Goal: Task Accomplishment & Management: Manage account settings

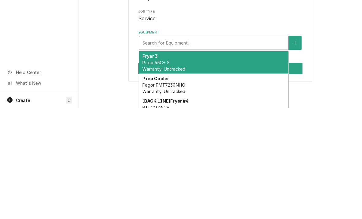
click at [295, 151] on icon "Create New Equipment" at bounding box center [295, 153] width 4 height 4
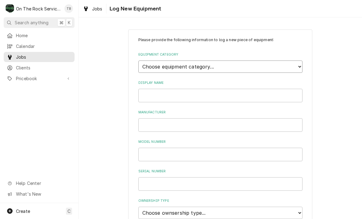
click at [295, 64] on select "Choose equipment category... Cooking Equipment Fryers Ice Machines Ovens and Ra…" at bounding box center [220, 66] width 164 height 12
select select "3"
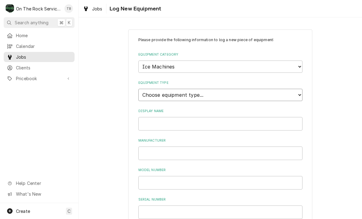
click at [233, 89] on select "Choose equipment type... Ice Bin Ice Dispenser Ice Maker Ice Merchandiser" at bounding box center [220, 95] width 164 height 12
select select "18"
click at [240, 117] on input "Display Name" at bounding box center [220, 123] width 164 height 13
type input "ICE MACHINE TAKE OUT AREA"
click at [148, 151] on input "Manufacturer" at bounding box center [220, 152] width 164 height 13
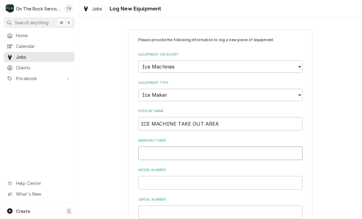
type input "A"
type input "MANITOWOC"
click at [149, 176] on input "Model Number" at bounding box center [220, 182] width 164 height 13
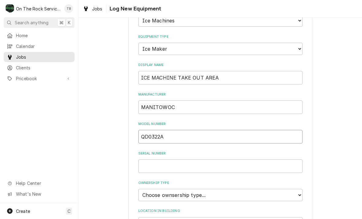
scroll to position [47, 0]
type input "QD0322A"
click at [182, 158] on input "Serial Number" at bounding box center [220, 164] width 164 height 13
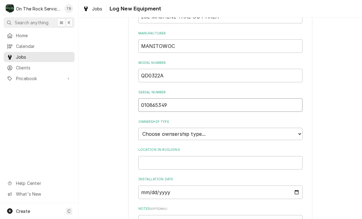
scroll to position [113, 0]
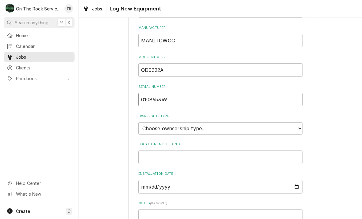
type input "010865349"
click at [297, 122] on select "Choose ownsership type... Unknown Owned Leased Rented" at bounding box center [220, 128] width 164 height 12
select select "1"
click at [265, 150] on input "Location in Building" at bounding box center [220, 156] width 164 height 13
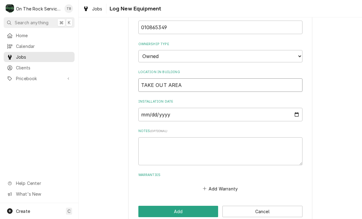
scroll to position [185, 0]
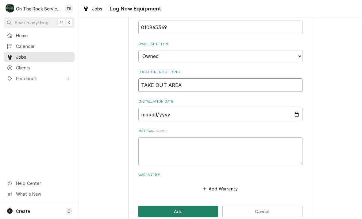
type input "TAKE OUT AREA"
click at [183, 205] on button "Add" at bounding box center [178, 210] width 80 height 11
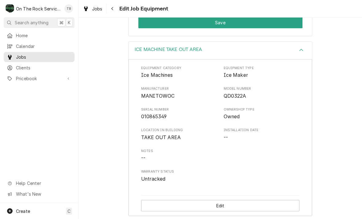
scroll to position [164, 0]
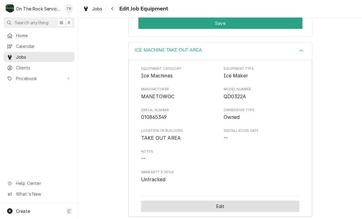
click at [223, 200] on button "Edit" at bounding box center [220, 205] width 158 height 11
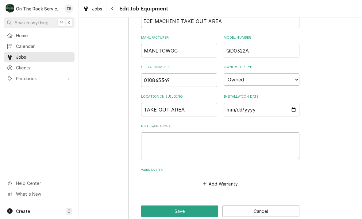
scroll to position [286, 0]
click at [166, 137] on textarea "Notes ( optional )" at bounding box center [220, 146] width 158 height 28
type textarea "x"
type textarea "1"
type textarea "x"
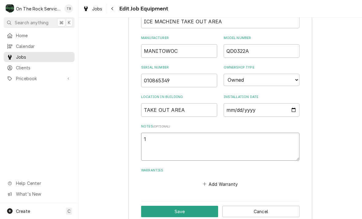
type textarea "11"
type textarea "x"
type textarea "115"
type textarea "x"
type textarea "115VA"
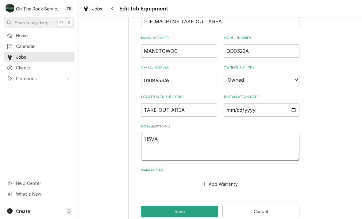
type textarea "x"
type textarea "115VAC"
type textarea "x"
type textarea "115VAC"
type textarea "x"
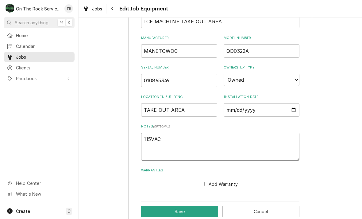
type textarea "115VAC R"
type textarea "x"
type textarea "115VAC R4"
type textarea "x"
type textarea "115VAC R40"
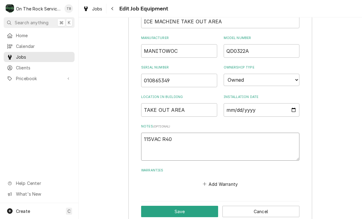
type textarea "x"
type textarea "115VAC R404"
type textarea "x"
type textarea "115VAC R404A"
type textarea "x"
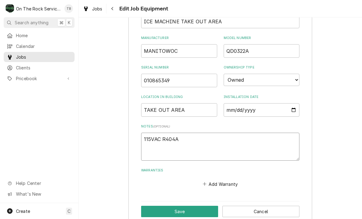
type textarea "115VAC R404A"
type textarea "x"
type textarea "115VAC R404A 2"
type textarea "x"
type textarea "115VAC R404A 20"
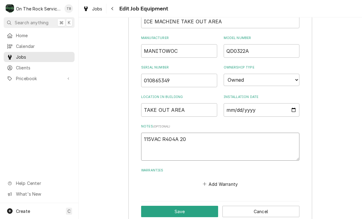
type textarea "x"
type textarea "115VAC R404A 20"
type textarea "x"
type textarea "115VAC R404A 20 O"
type textarea "x"
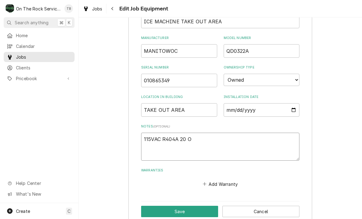
type textarea "115VAC R404A 20 OX"
type textarea "x"
type textarea "115VAC R404A 20 O"
type textarea "x"
type textarea "115VAC R404A 20 OZ"
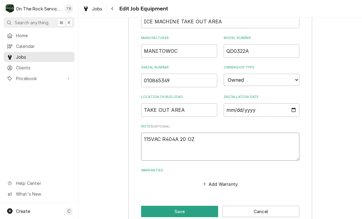
type textarea "x"
type textarea "115VAC R404A 20 OZ"
click at [203, 205] on button "Save" at bounding box center [179, 210] width 77 height 11
type textarea "x"
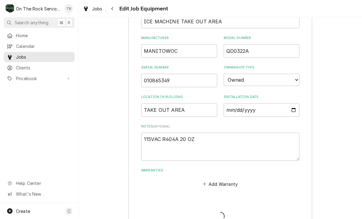
scroll to position [164, 0]
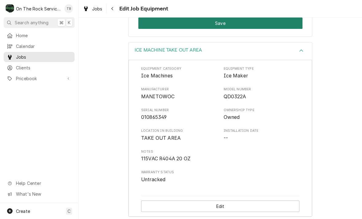
click at [143, 19] on button "Save" at bounding box center [220, 22] width 164 height 11
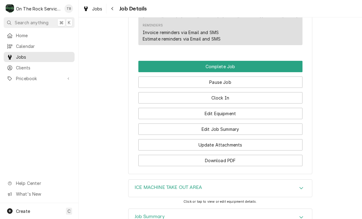
scroll to position [553, 0]
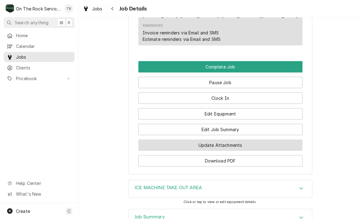
click at [221, 144] on button "Update Attachments" at bounding box center [220, 144] width 164 height 11
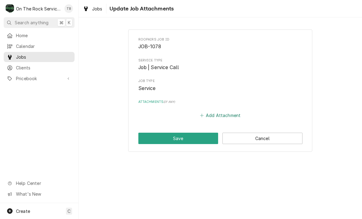
click at [222, 113] on button "Add Attachment" at bounding box center [220, 115] width 43 height 9
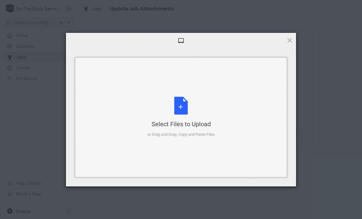
click at [186, 113] on div "Select Files to Upload or Drag and Drop, Copy and Paste Files" at bounding box center [180, 117] width 67 height 41
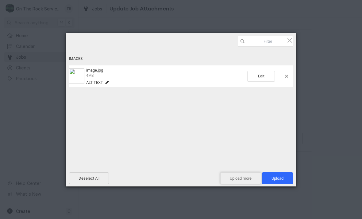
click at [237, 178] on span "Upload more" at bounding box center [240, 178] width 41 height 12
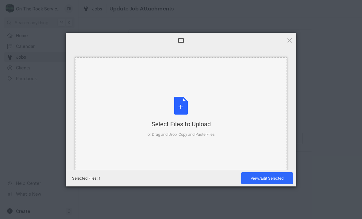
click at [185, 110] on div "Select Files to Upload or Drag and Drop, Copy and Paste Files" at bounding box center [180, 117] width 67 height 41
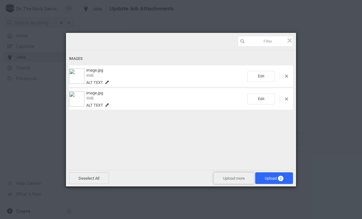
click at [226, 179] on span "Upload more" at bounding box center [233, 178] width 41 height 12
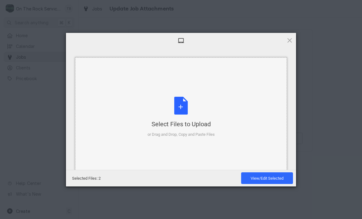
click at [178, 111] on div "Select Files to Upload or Drag and Drop, Copy and Paste Files" at bounding box center [180, 117] width 67 height 41
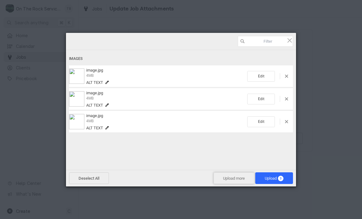
click at [235, 174] on span "Upload more" at bounding box center [233, 178] width 41 height 12
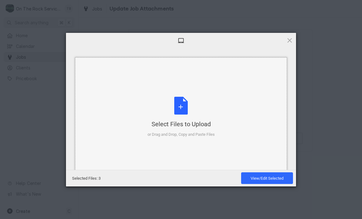
click at [187, 109] on div "Select Files to Upload or Drag and Drop, Copy and Paste Files" at bounding box center [180, 117] width 67 height 41
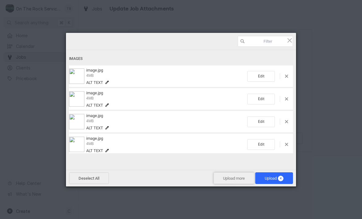
click at [238, 177] on span "Upload more" at bounding box center [233, 178] width 41 height 12
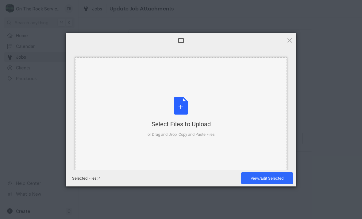
click at [184, 110] on div "Select Files to Upload or Drag and Drop, Copy and Paste Files" at bounding box center [180, 117] width 67 height 41
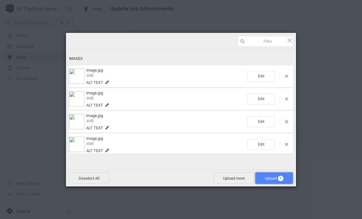
click at [272, 180] on span "Upload 5" at bounding box center [274, 178] width 19 height 5
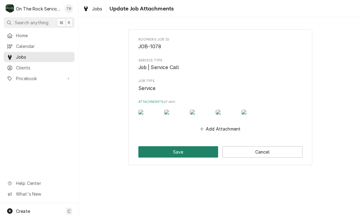
click at [201, 157] on button "Save" at bounding box center [178, 151] width 80 height 11
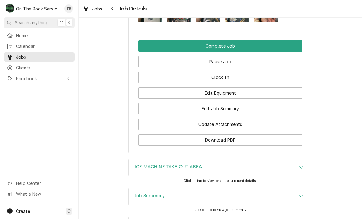
scroll to position [615, 0]
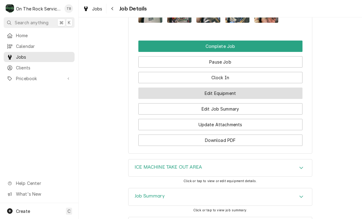
click at [221, 91] on button "Edit Equipment" at bounding box center [220, 92] width 164 height 11
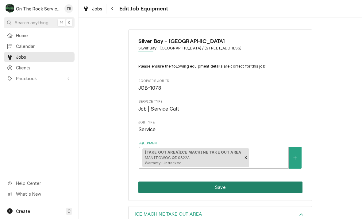
click at [217, 185] on button "Save" at bounding box center [220, 186] width 164 height 11
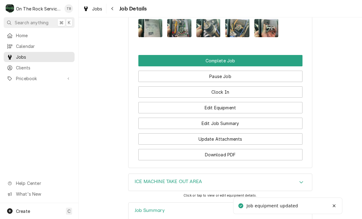
scroll to position [605, 0]
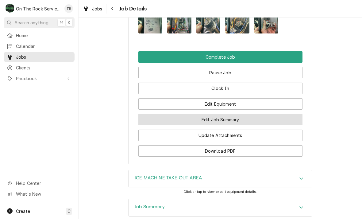
click at [225, 118] on button "Edit Job Summary" at bounding box center [220, 119] width 164 height 11
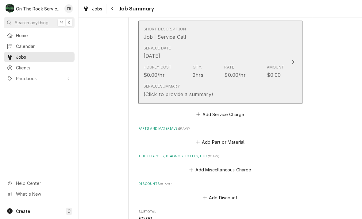
click at [250, 93] on div "Service Summary (Click to provide a summary)" at bounding box center [213, 90] width 141 height 19
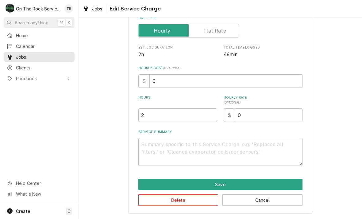
scroll to position [93, 0]
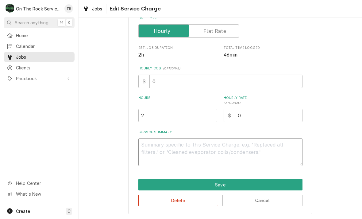
click at [156, 152] on textarea "Service Summary" at bounding box center [220, 152] width 164 height 28
type textarea "x"
type textarea "9"
type textarea "x"
type textarea "9/"
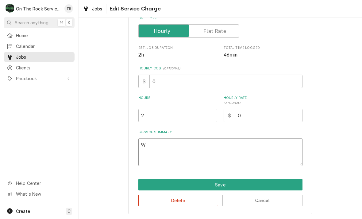
type textarea "x"
type textarea "9/1"
type textarea "x"
type textarea "9/17"
type textarea "x"
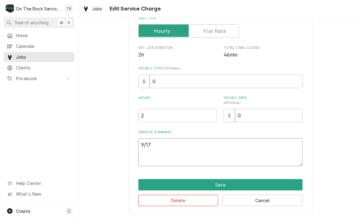
type textarea "9/17/"
type textarea "x"
type textarea "9/17/2"
type textarea "x"
type textarea "9/17/25"
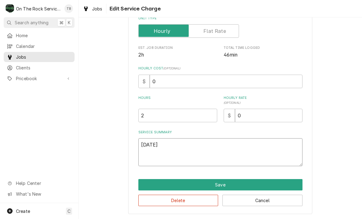
type textarea "x"
type textarea "9/17/25"
type textarea "x"
type textarea "9/17/25 t"
type textarea "x"
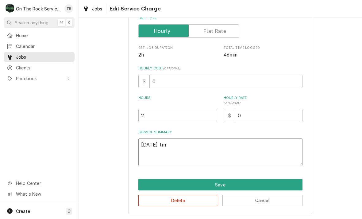
type textarea "9/17/25 tmb"
type textarea "x"
type textarea "9/17/25 tmb"
type textarea "x"
type textarea "9/17/25 tmb p"
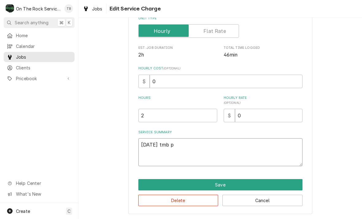
type textarea "x"
type textarea "9/17/25 tmb"
type textarea "x"
type textarea "9/17/25 tmb"
type textarea "x"
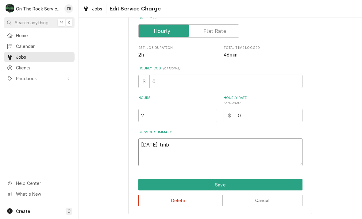
type textarea "9/17/25 tm"
type textarea "x"
type textarea "9/17/25 t"
type textarea "x"
type textarea "9/17/25"
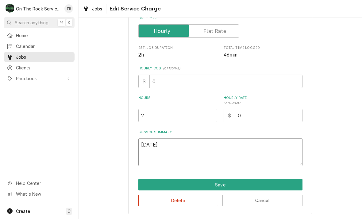
type textarea "x"
type textarea "9/17/25"
type textarea "x"
type textarea "9/17/25"
type textarea "x"
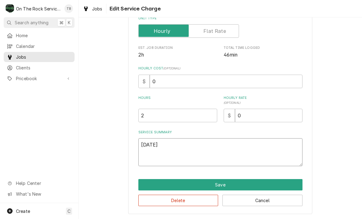
type textarea "9/17/25 T"
type textarea "x"
type textarea "9/17/25 TMB"
type textarea "x"
type textarea "9/17/25 TMB"
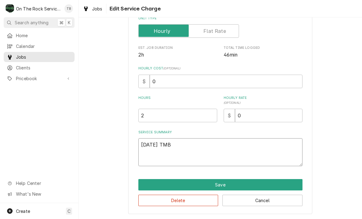
type textarea "x"
type textarea "9/17/25 TMB P"
type textarea "x"
type textarea "9/17/25 TMB PR"
type textarea "x"
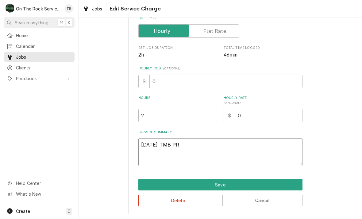
type textarea "9/17/25 TMB PRO"
type textarea "x"
type textarea "9/17/25 TMB PROV"
type textarea "x"
type textarea "9/17/25 TMB PROVI"
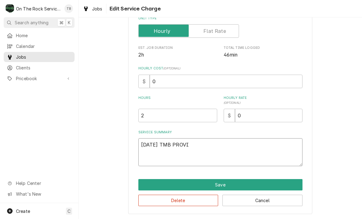
type textarea "x"
type textarea "9/17/25 TMB PROVID"
type textarea "x"
type textarea "9/17/25 TMB PROVIDE"
type textarea "x"
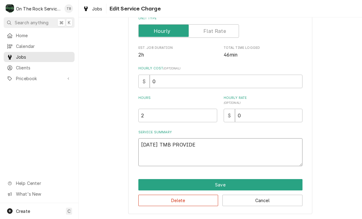
type textarea "9/17/25 TMB PROVIDE"
type textarea "x"
type textarea "9/17/25 TMB PROVIDE S"
type textarea "x"
type textarea "9/17/25 TMB PROVIDE SE"
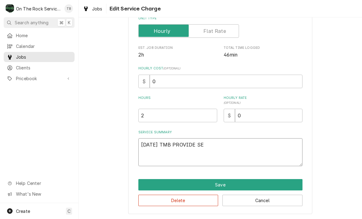
type textarea "x"
type textarea "9/17/25 TMB PROVIDE SER"
type textarea "x"
type textarea "9/17/25 TMB PROVIDE SERV"
type textarea "x"
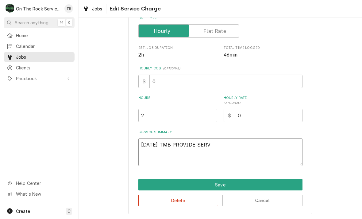
type textarea "9/17/25 TMB PROVIDE SERVI"
type textarea "x"
type textarea "9/17/25 TMB PROVIDE SERVIC"
type textarea "x"
type textarea "9/17/25 TMB PROVIDE SERVICE"
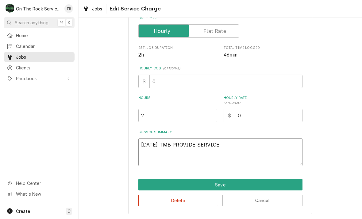
type textarea "x"
type textarea "9/17/25 TMB PROVIDE SERVICE PA"
type textarea "x"
type textarea "9/17/25 TMB PROVIDE SERVICE PAR"
type textarea "x"
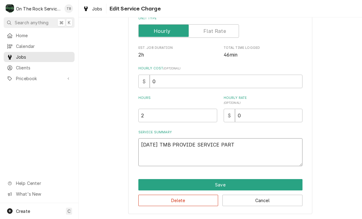
type textarea "9/17/25 TMB PROVIDE SERVICE PARTS"
type textarea "x"
type textarea "9/17/25 TMB PROVIDE SERVICE PARTS"
type textarea "x"
type textarea "9/17/25 TMB PROVIDE SERVICE PARTS A"
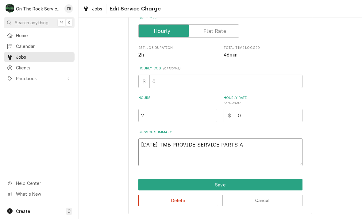
type textarea "x"
type textarea "9/17/25 TMB PROVIDE SERVICE PARTS AN"
type textarea "x"
type textarea "9/17/25 TMB PROVIDE SERVICE PARTS AND"
type textarea "x"
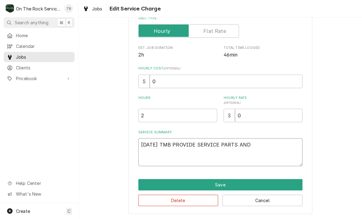
type textarea "9/17/25 TMB PROVIDE SERVICE PARTS AND"
type textarea "x"
type textarea "9/17/25 TMB PROVIDE SERVICE PARTS AND LA"
type textarea "x"
type textarea "9/17/25 TMB PROVIDE SERVICE PARTS AND LAB"
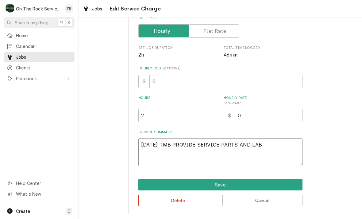
type textarea "x"
type textarea "9/17/25 TMB PROVIDE SERVICE PARTS AND LABO"
type textarea "x"
type textarea "9/17/25 TMB PROVIDE SERVICE PARTS AND LABOR"
type textarea "x"
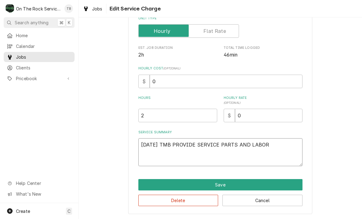
type textarea "9/17/25 TMB PROVIDE SERVICE PARTS AND LABOR T"
type textarea "x"
type textarea "9/17/25 TMB PROVIDE SERVICE PARTS AND LABOR TO"
type textarea "x"
type textarea "9/17/25 TMB PROVIDE SERVICE PARTS AND LABOR TO"
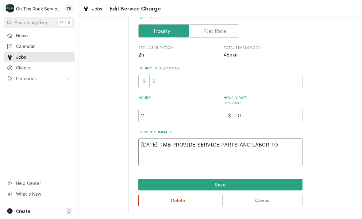
type textarea "x"
type textarea "9/17/25 TMB PROVIDE SERVICE PARTS AND LABOR TO D"
type textarea "x"
type textarea "9/17/25 TMB PROVIDE SERVICE PARTS AND LABOR TO DE"
type textarea "x"
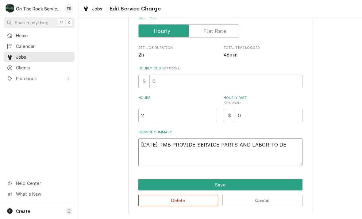
type textarea "9/17/25 TMB PROVIDE SERVICE PARTS AND LABOR TO DET"
type textarea "x"
type textarea "9/17/25 TMB PROVIDE SERVICE PARTS AND LABOR TO DETER"
type textarea "x"
type textarea "9/17/25 TMB PROVIDE SERVICE PARTS AND LABOR TO DETERM"
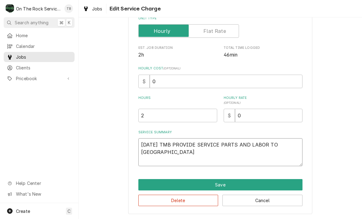
type textarea "x"
type textarea "9/17/25 TMB PROVIDE SERVICE PARTS AND LABOR TO DETERMI"
type textarea "x"
type textarea "9/17/25 TMB PROVIDE SERVICE PARTS AND LABOR TO DETERMIN"
type textarea "x"
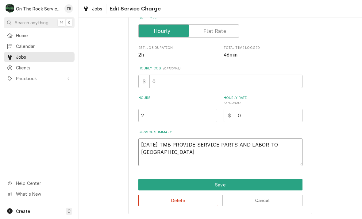
type textarea "9/17/25 TMB PROVIDE SERVICE PARTS AND LABOR TO DETERMINE"
type textarea "x"
type textarea "9/17/25 TMB PROVIDE SERVICE PARTS AND LABOR TO DETERMINE"
type textarea "x"
type textarea "9/17/25 TMB PROVIDE SERVICE PARTS AND LABOR TO DETERMINE TH"
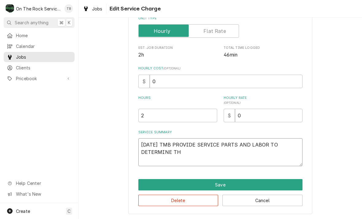
type textarea "x"
type textarea "9/17/25 TMB PROVIDE SERVICE PARTS AND LABOR TO DETERMINE THA"
type textarea "x"
type textarea "9/17/25 TMB PROVIDE SERVICE PARTS AND LABOR TO DETERMINE THAT"
type textarea "x"
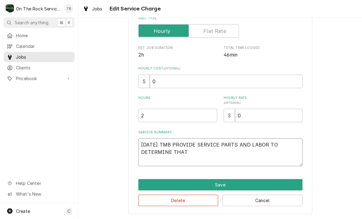
type textarea "9/17/25 TMB PROVIDE SERVICE PARTS AND LABOR TO DETERMINE THAT"
type textarea "x"
type textarea "9/17/25 TMB PROVIDE SERVICE PARTS AND LABOR TO DETERMINE THAT O"
type textarea "x"
type textarea "9/17/25 TMB PROVIDE SERVICE PARTS AND LABOR TO DETERMINE THAT ON"
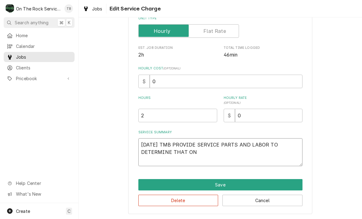
type textarea "x"
type textarea "9/17/25 TMB PROVIDE SERVICE PARTS AND LABOR TO DETERMINE THAT ON"
type textarea "x"
type textarea "9/17/25 TMB PROVIDE SERVICE PARTS AND LABOR TO DETERMINE THAT ON I"
type textarea "x"
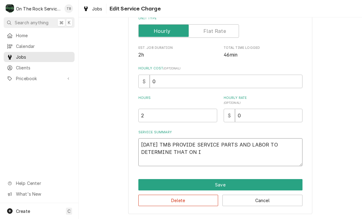
type textarea "9/17/25 TMB PROVIDE SERVICE PARTS AND LABOR TO DETERMINE THAT ON IC"
type textarea "x"
type textarea "9/17/25 TMB PROVIDE SERVICE PARTS AND LABOR TO DETERMINE THAT ON ICE"
type textarea "x"
type textarea "9/17/25 TMB PROVIDE SERVICE PARTS AND LABOR TO DETERMINE THAT ON ICE"
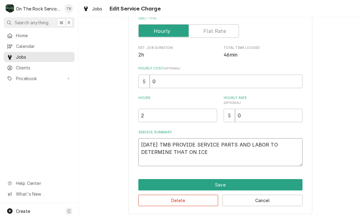
type textarea "x"
type textarea "9/17/25 TMB PROVIDE SERVICE PARTS AND LABOR TO DETERMINE THAT ON ICE MA"
type textarea "x"
type textarea "9/17/25 TMB PROVIDE SERVICE PARTS AND LABOR TO DETERMINE THAT ON ICE MAC"
type textarea "x"
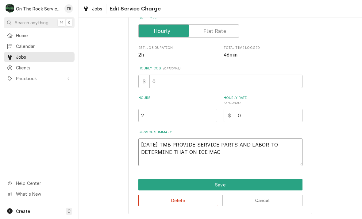
type textarea "9/17/25 TMB PROVIDE SERVICE PARTS AND LABOR TO DETERMINE THAT ON ICE MACH"
type textarea "x"
type textarea "9/17/25 TMB PROVIDE SERVICE PARTS AND LABOR TO DETERMINE THAT ON ICE MACHI"
type textarea "x"
type textarea "9/17/25 TMB PROVIDE SERVICE PARTS AND LABOR TO DETERMINE THAT ON ICE MACHIN"
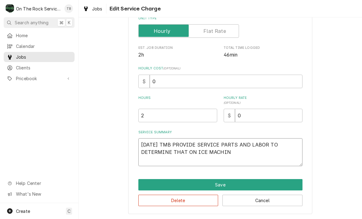
type textarea "x"
type textarea "9/17/25 TMB PROVIDE SERVICE PARTS AND LABOR TO DETERMINE THAT ON ICE MACHINE"
type textarea "x"
type textarea "9/17/25 TMB PROVIDE SERVICE PARTS AND LABOR TO DETERMINE THAT ON ICE MACHINE L"
type textarea "x"
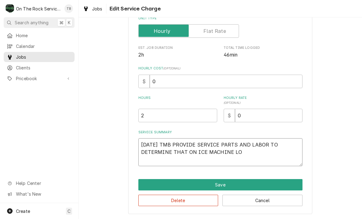
type textarea "9/17/25 TMB PROVIDE SERVICE PARTS AND LABOR TO DETERMINE THAT ON ICE MACHINE LOC"
type textarea "x"
type textarea "9/17/25 TMB PROVIDE SERVICE PARTS AND LABOR TO DETERMINE THAT ON ICE MACHINE LO…"
type textarea "x"
type textarea "9/17/25 TMB PROVIDE SERVICE PARTS AND LABOR TO DETERMINE THAT ON ICE MACHINE LO…"
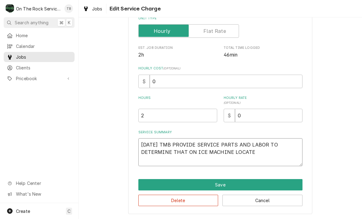
type textarea "x"
type textarea "9/17/25 TMB PROVIDE SERVICE PARTS AND LABOR TO DETERMINE THAT ON ICE MACHINE LO…"
type textarea "x"
type textarea "9/17/25 TMB PROVIDE SERVICE PARTS AND LABOR TO DETERMINE THAT ON ICE MACHINE LO…"
type textarea "x"
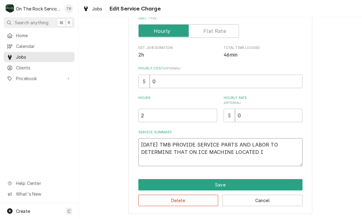
type textarea "9/17/25 TMB PROVIDE SERVICE PARTS AND LABOR TO DETERMINE THAT ON ICE MACHINE LO…"
type textarea "x"
type textarea "9/17/25 TMB PROVIDE SERVICE PARTS AND LABOR TO DETERMINE THAT ON ICE MACHINE LO…"
type textarea "x"
type textarea "9/17/25 TMB PROVIDE SERVICE PARTS AND LABOR TO DETERMINE THAT ON ICE MACHINE LO…"
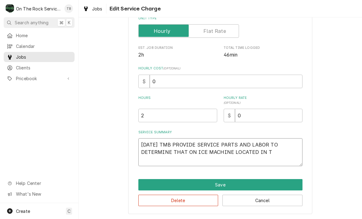
type textarea "x"
type textarea "9/17/25 TMB PROVIDE SERVICE PARTS AND LABOR TO DETERMINE THAT ON ICE MACHINE LO…"
type textarea "x"
type textarea "9/17/25 TMB PROVIDE SERVICE PARTS AND LABOR TO DETERMINE THAT ON ICE MACHINE LO…"
type textarea "x"
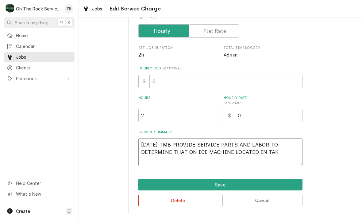
type textarea "9/17/25 TMB PROVIDE SERVICE PARTS AND LABOR TO DETERMINE THAT ON ICE MACHINE LO…"
type textarea "x"
type textarea "9/17/25 TMB PROVIDE SERVICE PARTS AND LABOR TO DETERMINE THAT ON ICE MACHINE LO…"
type textarea "x"
type textarea "9/17/25 TMB PROVIDE SERVICE PARTS AND LABOR TO DETERMINE THAT ON ICE MACHINE LO…"
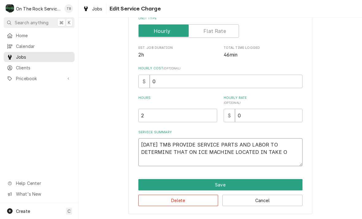
type textarea "x"
type textarea "9/17/25 TMB PROVIDE SERVICE PARTS AND LABOR TO DETERMINE THAT ON ICE MACHINE LO…"
type textarea "x"
type textarea "9/17/25 TMB PROVIDE SERVICE PARTS AND LABOR TO DETERMINE THAT ON ICE MACHINE LO…"
type textarea "x"
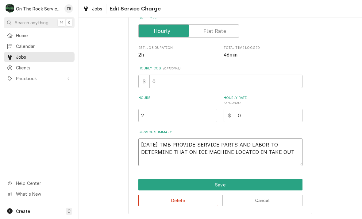
type textarea "9/17/25 TMB PROVIDE SERVICE PARTS AND LABOR TO DETERMINE THAT ON ICE MACHINE LO…"
type textarea "x"
type textarea "9/17/25 TMB PROVIDE SERVICE PARTS AND LABOR TO DETERMINE THAT ON ICE MACHINE LO…"
type textarea "x"
type textarea "9/17/25 TMB PROVIDE SERVICE PARTS AND LABOR TO DETERMINE THAT ON ICE MACHINE LO…"
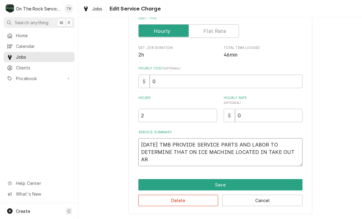
type textarea "x"
type textarea "9/17/25 TMB PROVIDE SERVICE PARTS AND LABOR TO DETERMINE THAT ON ICE MACHINE LO…"
type textarea "x"
type textarea "9/17/25 TMB PROVIDE SERVICE PARTS AND LABOR TO DETERMINE THAT ON ICE MACHINE LO…"
type textarea "x"
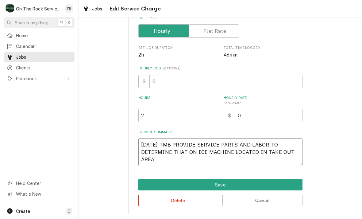
type textarea "9/17/25 TMB PROVIDE SERVICE PARTS AND LABOR TO DETERMINE THAT ON ICE MACHINE LO…"
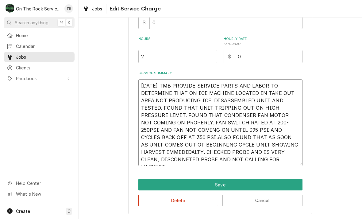
scroll to position [152, 0]
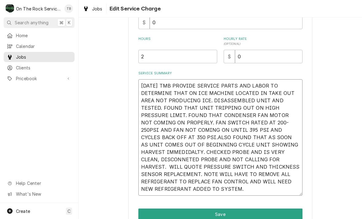
click at [252, 153] on textarea "9/17/25 TMB PROVIDE SERVICE PARTS AND LABOR TO DETERMINE THAT ON ICE MACHINE LO…" at bounding box center [220, 137] width 164 height 116
click at [274, 143] on textarea "9/17/25 TMB PROVIDE SERVICE PARTS AND LABOR TO DETERMINE THAT ON ICE MACHINE LO…" at bounding box center [220, 137] width 164 height 116
click at [267, 145] on textarea "9/17/25 TMB PROVIDE SERVICE PARTS AND LABOR TO DETERMINE THAT ON ICE MACHINE LO…" at bounding box center [220, 137] width 164 height 116
click at [266, 143] on textarea "9/17/25 TMB PROVIDE SERVICE PARTS AND LABOR TO DETERMINE THAT ON ICE MACHINE LO…" at bounding box center [220, 137] width 164 height 116
click at [268, 145] on textarea "9/17/25 TMB PROVIDE SERVICE PARTS AND LABOR TO DETERMINE THAT ON ICE MACHINE LO…" at bounding box center [220, 137] width 164 height 116
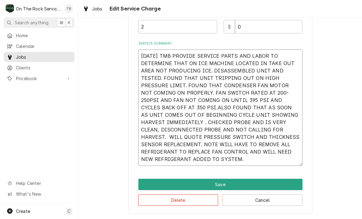
scroll to position [181, 0]
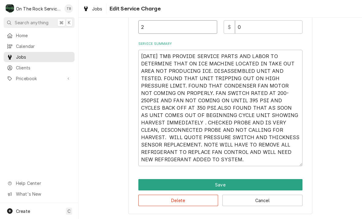
click at [150, 29] on input "2" at bounding box center [177, 26] width 79 height 13
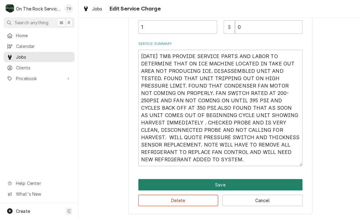
click at [216, 184] on button "Save" at bounding box center [220, 184] width 164 height 11
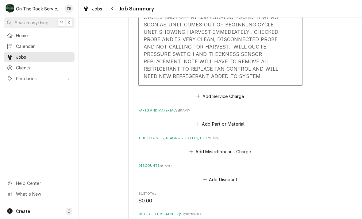
scroll to position [301, 0]
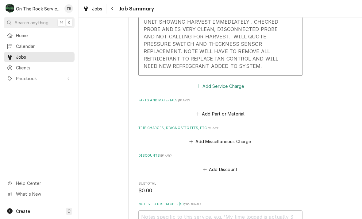
click at [229, 82] on button "Add Service Charge" at bounding box center [220, 86] width 50 height 9
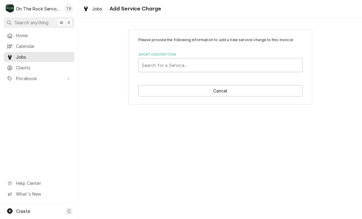
click at [355, 136] on div "Please provide the following information to add a new service charge to this in…" at bounding box center [219, 117] width 283 height 201
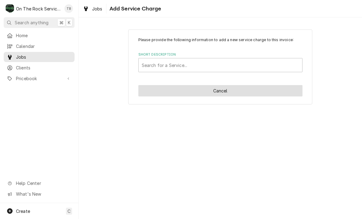
click at [207, 90] on button "Cancel" at bounding box center [220, 90] width 164 height 11
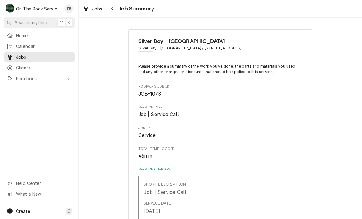
scroll to position [301, 0]
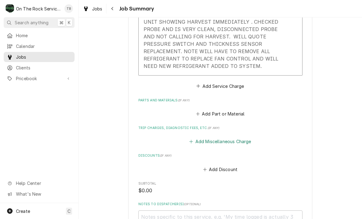
click at [225, 137] on button "Add Miscellaneous Charge" at bounding box center [220, 141] width 64 height 9
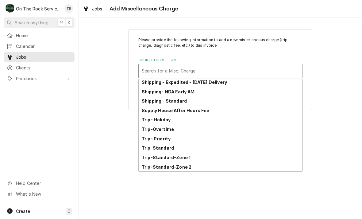
scroll to position [105, 0]
click at [190, 157] on div "Trip-Standard-Zone 1" at bounding box center [220, 157] width 163 height 10
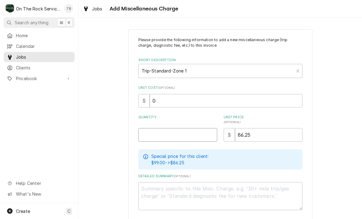
click at [158, 135] on input "Quantity" at bounding box center [177, 134] width 79 height 13
click at [352, 107] on div "Please provide the following information to add a new miscellaneous charge (tri…" at bounding box center [219, 135] width 283 height 223
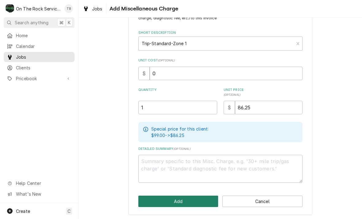
click at [181, 201] on button "Add" at bounding box center [178, 200] width 80 height 11
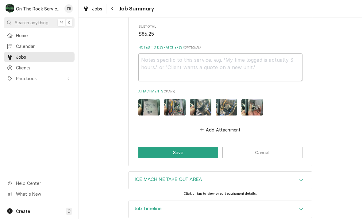
scroll to position [505, 0]
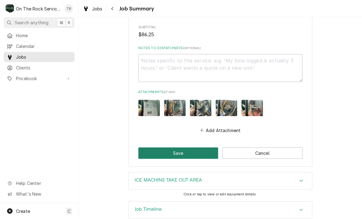
click at [187, 147] on button "Save" at bounding box center [178, 152] width 80 height 11
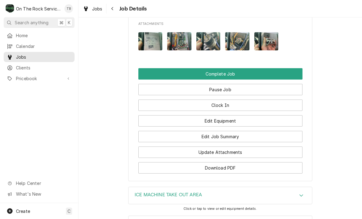
scroll to position [663, 0]
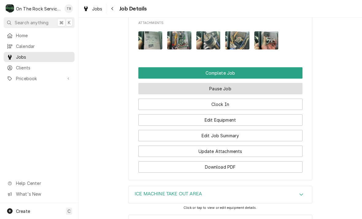
click at [223, 86] on button "Pause Job" at bounding box center [220, 88] width 164 height 11
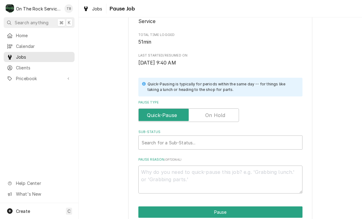
scroll to position [87, 0]
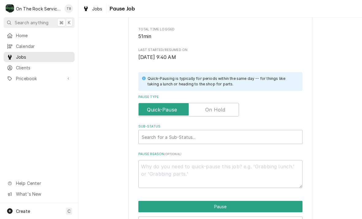
click at [226, 108] on input "Pause Type" at bounding box center [188, 109] width 95 height 13
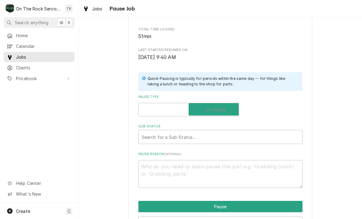
checkbox input "true"
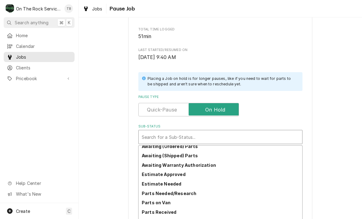
scroll to position [35, 0]
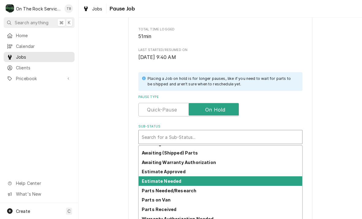
click at [174, 180] on strong "Estimate Needed" at bounding box center [162, 180] width 40 height 5
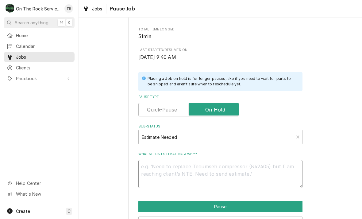
click at [158, 167] on textarea "What needs estimating & why?" at bounding box center [220, 174] width 164 height 28
type textarea "x"
type textarea "TH"
type textarea "x"
type textarea "THI"
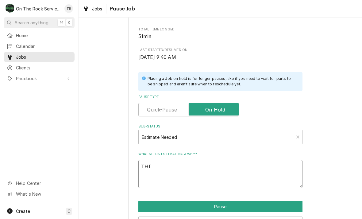
type textarea "x"
type textarea "THIC"
type textarea "x"
type textarea "THICK"
type textarea "x"
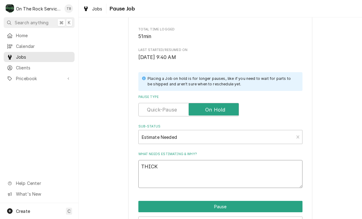
type textarea "THICKN"
type textarea "x"
type textarea "THICKNE"
type textarea "x"
type textarea "THICKNES"
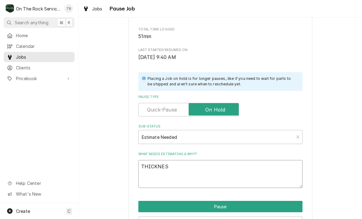
type textarea "x"
type textarea "THICKNESS"
type textarea "x"
type textarea "THICKNESS"
type textarea "x"
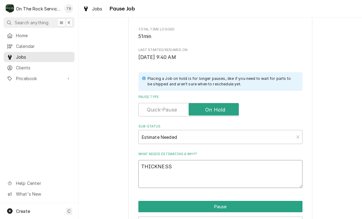
type textarea "THICKNESS S"
type textarea "x"
type textarea "THICKNESS SE"
type textarea "x"
type textarea "THICKNESS SENO"
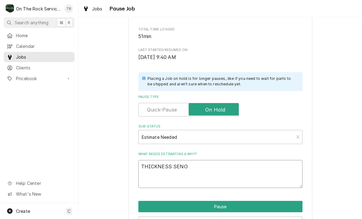
type textarea "x"
type textarea "THICKNESS SENOS"
type textarea "x"
type textarea "THICKNESS SENOSR"
type textarea "x"
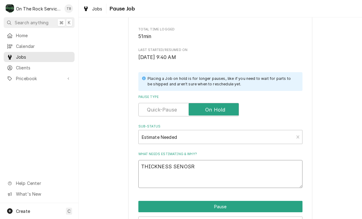
type textarea "THICKNESS SENOS"
type textarea "x"
type textarea "THICKNESS SENOSE"
type textarea "x"
type textarea "THICKNESS SENOSER"
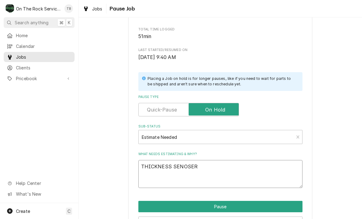
type textarea "x"
type textarea "THICKNESS SENOSER"
type textarea "x"
type textarea "THICKNESS SENOSER A"
type textarea "x"
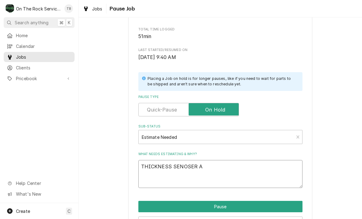
type textarea "THICKNESS SENOSER AN"
type textarea "x"
type textarea "THICKNESS SENOSER AND"
type textarea "x"
type textarea "THICKNESS SENOSER AND"
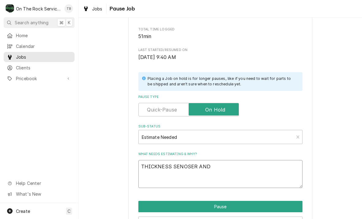
type textarea "x"
type textarea "THICKNESS SENOSER AND"
type textarea "x"
type textarea "THICKNESS SENOSER AN"
type textarea "x"
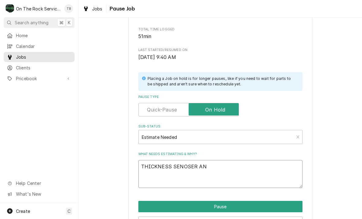
type textarea "THICKNESS SENOSER A"
type textarea "x"
type textarea "THICKNESS SENOSER"
type textarea "x"
type textarea "THICKNESS SENOSER"
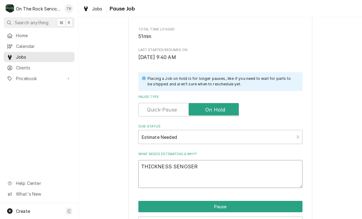
type textarea "x"
type textarea "THICKNESS SENOSE"
type textarea "x"
type textarea "THICKNESS SENOS"
type textarea "x"
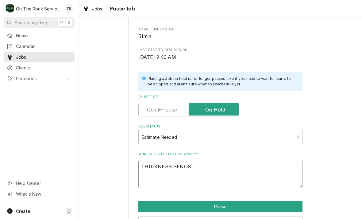
type textarea "THICKNESS SENO"
type textarea "x"
type textarea "THICKNESS SEN"
type textarea "x"
type textarea "THICKNESS SENS"
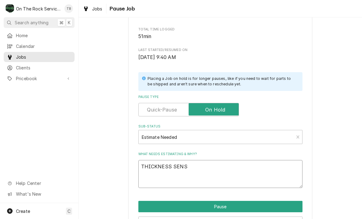
type textarea "x"
type textarea "THICKNESS SENSO"
type textarea "x"
type textarea "THICKNESS SENSOR"
type textarea "x"
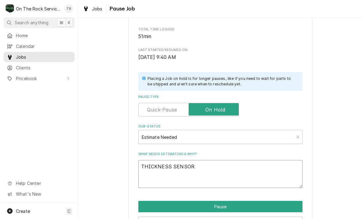
type textarea "THICKNESS SENSOR"
type textarea "x"
type textarea "THICKNESS SENSOR A"
type textarea "x"
type textarea "THICKNESS SENSOR AN"
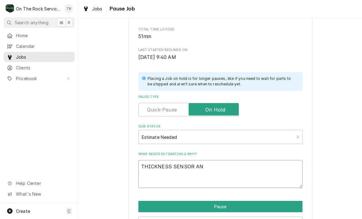
type textarea "x"
type textarea "THICKNESS SENSOR AND"
type textarea "x"
type textarea "THICKNESS SENSOR AND"
type textarea "x"
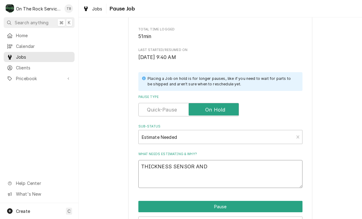
type textarea "THICKNESS SENSOR AND F"
type textarea "x"
type textarea "THICKNESS SENSOR AND FA"
type textarea "x"
type textarea "THICKNESS SENSOR AND FAN"
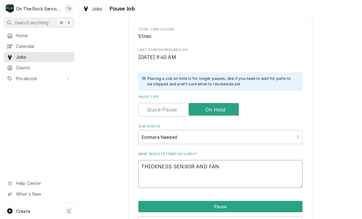
type textarea "x"
type textarea "THICKNESS SENSOR AND FAN"
type textarea "x"
type textarea "THICKNESS SENSOR AND FAN C"
type textarea "x"
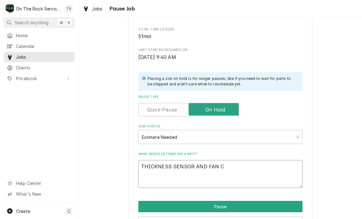
type textarea "THICKNESS SENSOR AND FAN CY"
type textarea "x"
type textarea "THICKNESS SENSOR AND FAN CYC"
type textarea "x"
type textarea "THICKNESS SENSOR AND FAN CYCL"
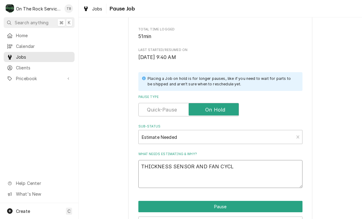
type textarea "x"
type textarea "THICKNESS SENSOR AND FAN CYCLE"
type textarea "x"
type textarea "THICKNESS SENSOR AND FAN CYCLE"
type textarea "x"
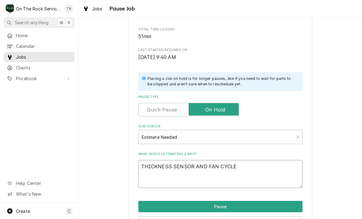
type textarea "THICKNESS SENSOR AND FAN CYCLE S"
type textarea "x"
type textarea "THICKNESS SENSOR AND FAN CYCLE SW"
type textarea "x"
type textarea "THICKNESS SENSOR AND FAN CYCLE SWI"
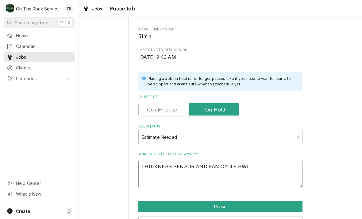
type textarea "x"
type textarea "THICKNESS SENSOR AND FAN CYCLE SWIT"
type textarea "x"
type textarea "THICKNESS SENSOR AND FAN CYCLE SWITC"
type textarea "x"
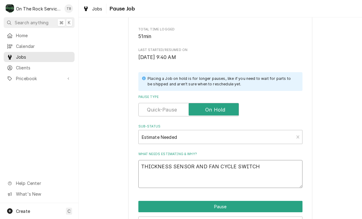
type textarea "THICKNESS SENSOR AND FAN CYCLE SWITCH"
type textarea "x"
type textarea "THICKNESS SENSOR AND FAN CYCLE SWITCH."
type textarea "x"
type textarea "THICKNESS SENSOR AND FAN CYCLE SWITCH."
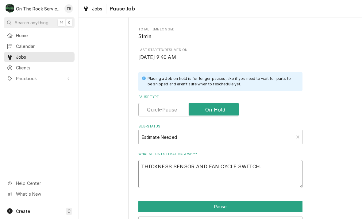
type textarea "x"
type textarea "THICKNESS SENSOR AND FAN CYCLE SWITCH. P"
type textarea "x"
type textarea "THICKNESS SENSOR AND FAN CYCLE SWITCH. PL"
type textarea "x"
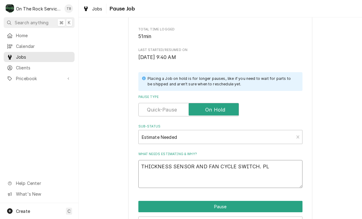
type textarea "THICKNESS SENSOR AND FAN CYCLE SWITCH. PLU"
type textarea "x"
type textarea "THICKNESS SENSOR AND FAN CYCLE SWITCH. PLUS"
type textarea "x"
type textarea "THICKNESS SENSOR AND FAN CYCLE SWITCH. PLUS"
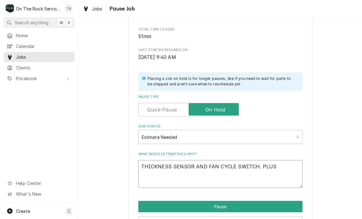
type textarea "x"
type textarea "THICKNESS SENSOR AND FAN CYCLE SWITCH. PLUS R"
type textarea "x"
type textarea "THICKNESS SENSOR AND FAN CYCLE SWITCH. PLUS RE"
type textarea "x"
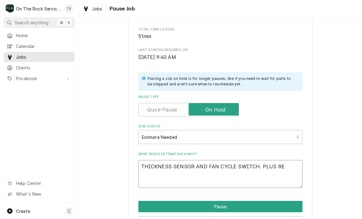
type textarea "THICKNESS SENSOR AND FAN CYCLE SWITCH. PLUS REF"
type textarea "x"
type textarea "THICKNESS SENSOR AND FAN CYCLE SWITCH. PLUS REFR"
type textarea "x"
type textarea "THICKNESS SENSOR AND FAN CYCLE SWITCH. PLUS REFRI"
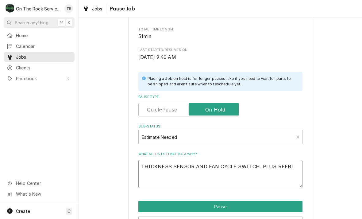
type textarea "x"
type textarea "THICKNESS SENSOR AND FAN CYCLE SWITCH. PLUS REFRIG"
type textarea "x"
type textarea "THICKNESS SENSOR AND FAN CYCLE SWITCH. PLUS REFRIGER"
type textarea "x"
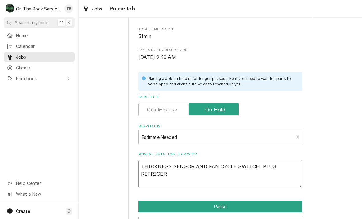
type textarea "THICKNESS SENSOR AND FAN CYCLE SWITCH. PLUS REFRIGERA"
type textarea "x"
type textarea "THICKNESS SENSOR AND FAN CYCLE SWITCH. PLUS REFRIGERAN"
type textarea "x"
type textarea "THICKNESS SENSOR AND FAN CYCLE SWITCH. PLUS REFRIGERANT"
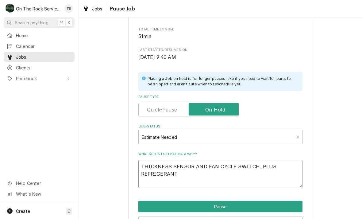
type textarea "x"
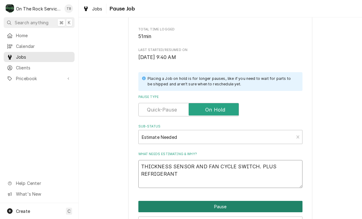
type textarea "THICKNESS SENSOR AND FAN CYCLE SWITCH. PLUS REFRIGERANT"
click at [231, 203] on button "Pause" at bounding box center [220, 205] width 164 height 11
type textarea "x"
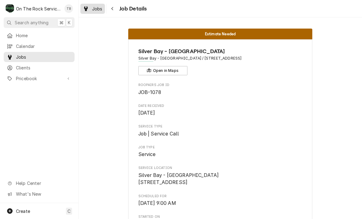
click at [101, 12] on link "Jobs" at bounding box center [92, 9] width 25 height 10
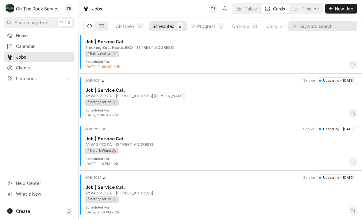
scroll to position [107, 0]
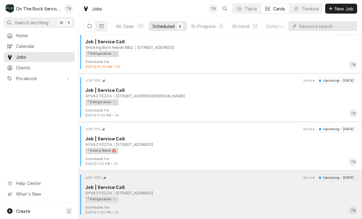
click at [218, 194] on div "AYVAZ PIZZA [STREET_ADDRESS]" at bounding box center [221, 193] width 272 height 6
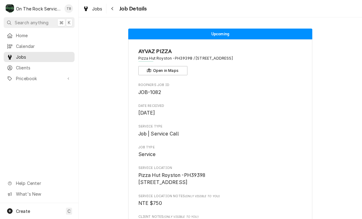
click at [121, 6] on span "Job Details" at bounding box center [131, 9] width 29 height 8
click at [113, 6] on icon "Navigate back" at bounding box center [112, 8] width 3 height 4
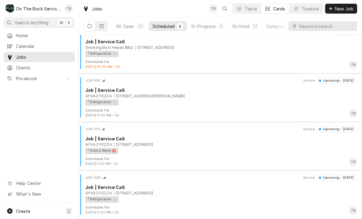
scroll to position [107, 0]
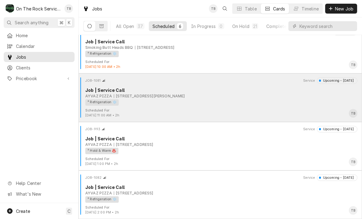
click at [257, 93] on div "AYVAZ PIZZA [STREET_ADDRESS][PERSON_NAME]" at bounding box center [221, 96] width 272 height 6
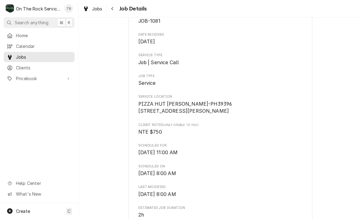
scroll to position [70, 0]
